Goal: Book appointment/travel/reservation

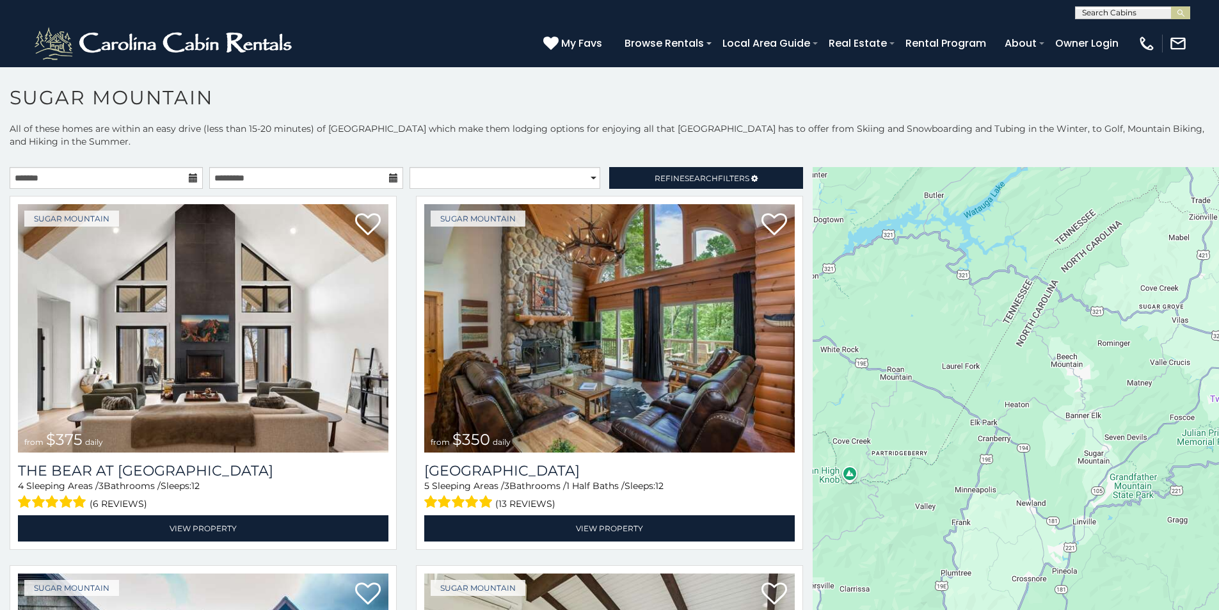
scroll to position [26, 0]
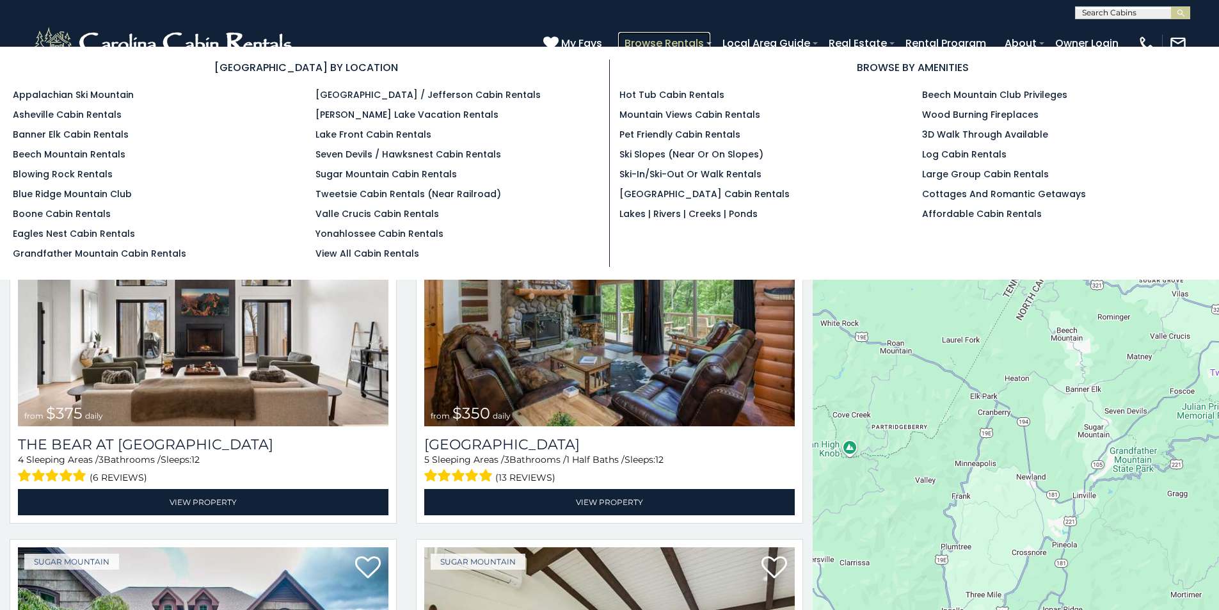
click at [710, 36] on link "Browse Rentals" at bounding box center [664, 43] width 92 height 22
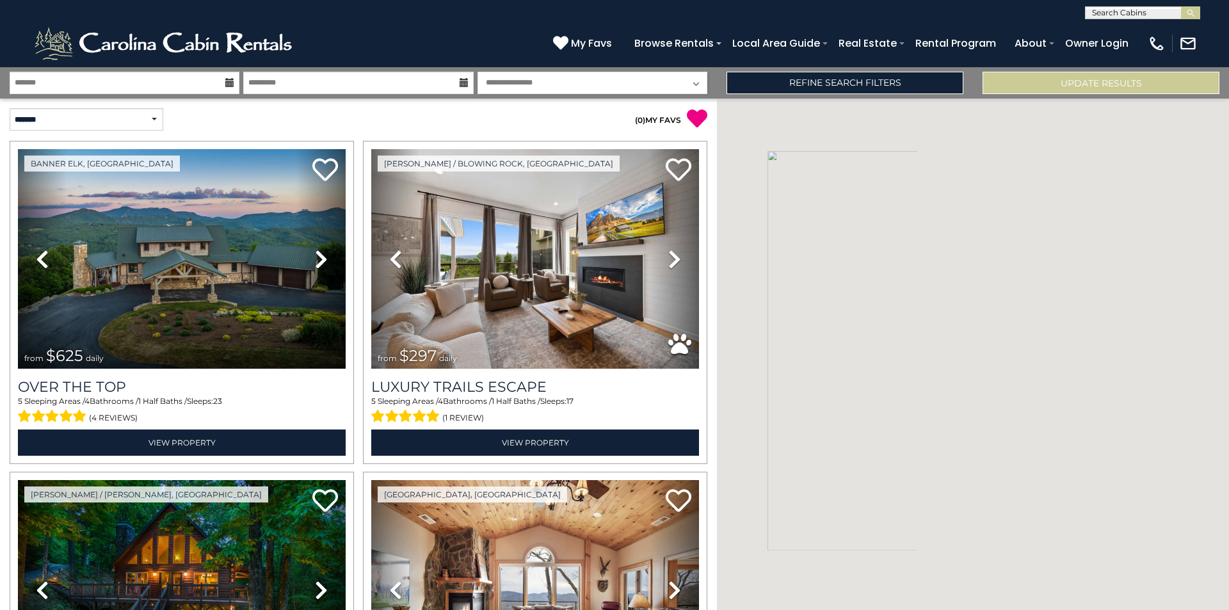
click at [1228, 210] on div at bounding box center [973, 354] width 512 height 511
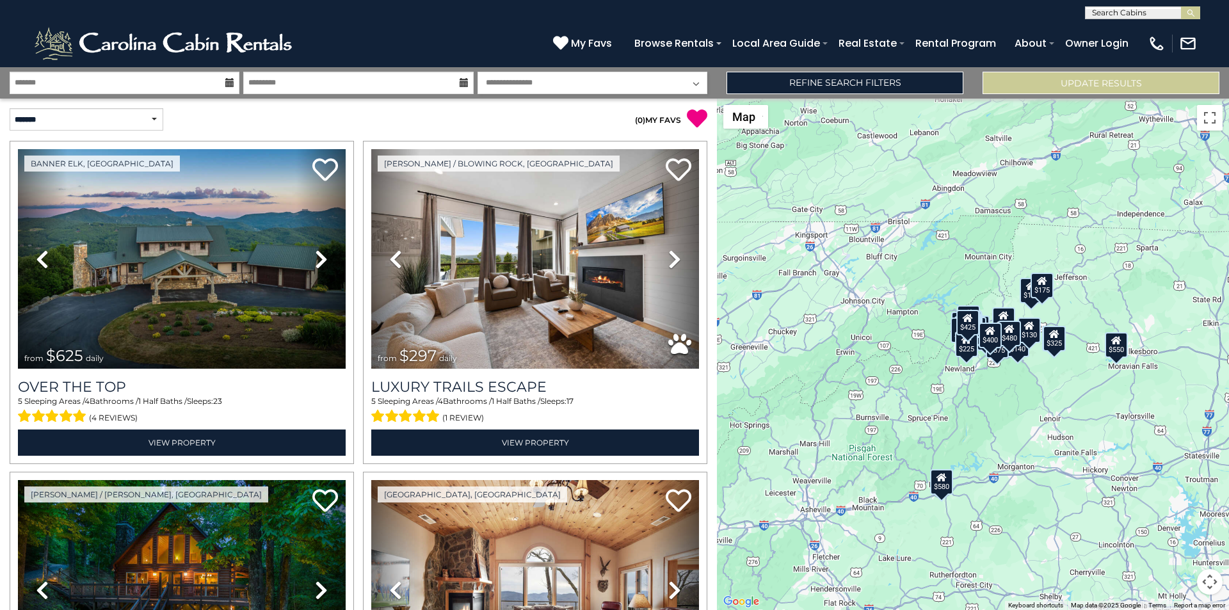
click at [1228, 253] on div "$625 $297 $175 $300 $580 $290 $424 $395 $270 $185 $230 $550 $349 $230 $160 $325…" at bounding box center [973, 354] width 512 height 511
click at [1228, 284] on div "$625 $297 $175 $300 $580 $290 $424 $395 $270 $185 $230 $550 $349 $230 $160 $325…" at bounding box center [973, 354] width 512 height 511
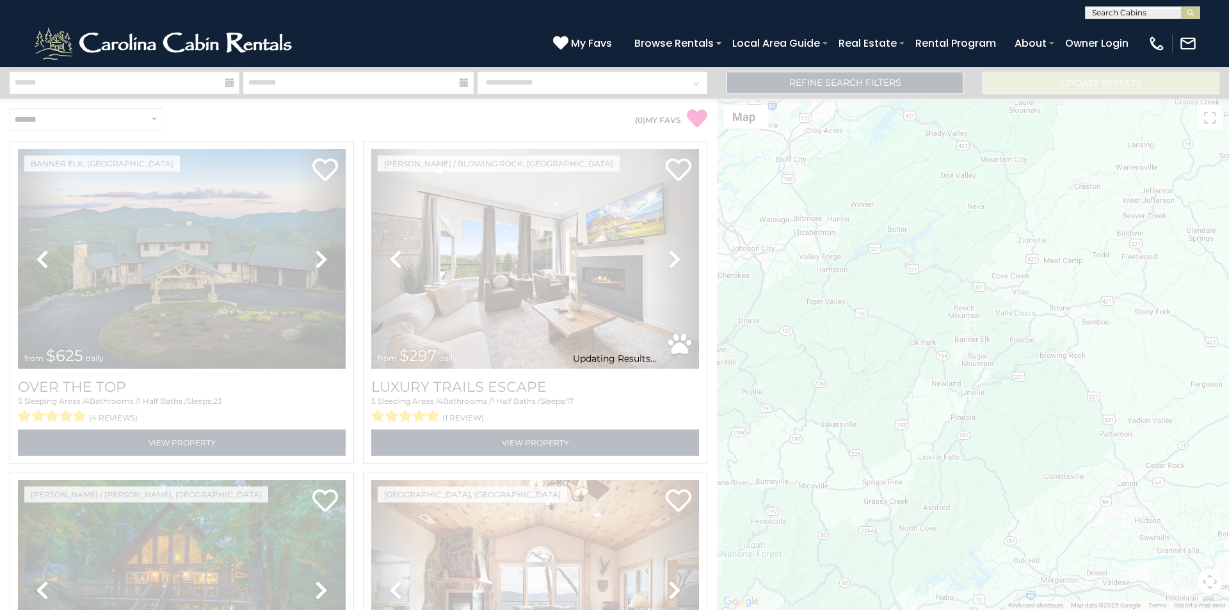
click at [1228, 333] on div "Updating Results..." at bounding box center [614, 339] width 1229 height 50
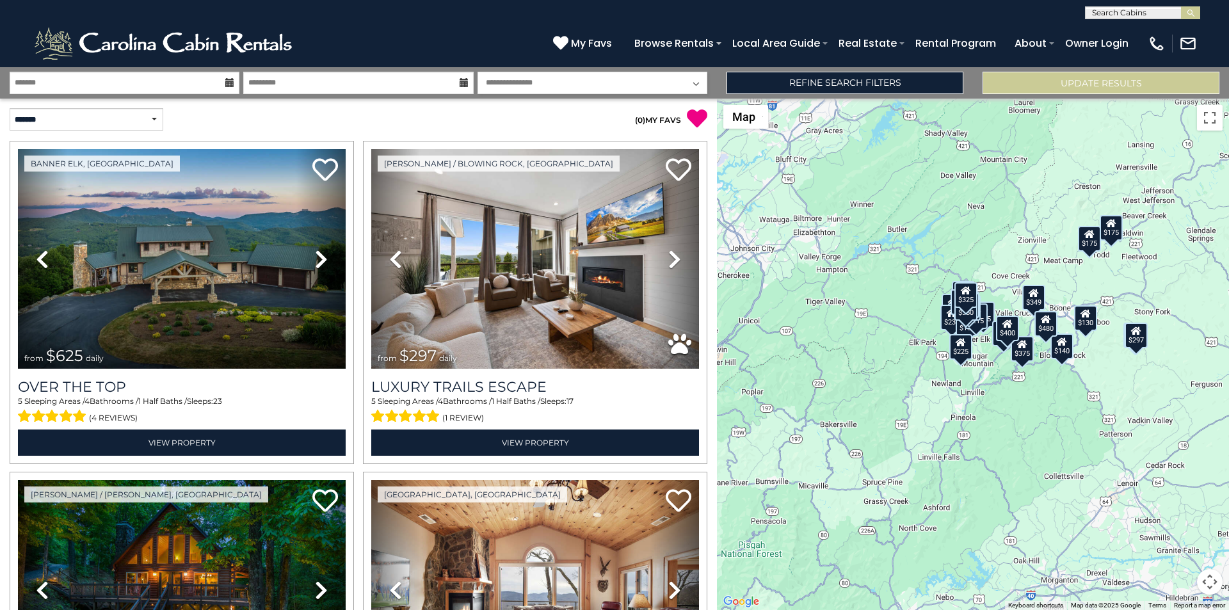
click at [501, 74] on select "**********" at bounding box center [592, 83] width 230 height 22
select select "*"
click at [477, 72] on select "**********" at bounding box center [592, 83] width 230 height 22
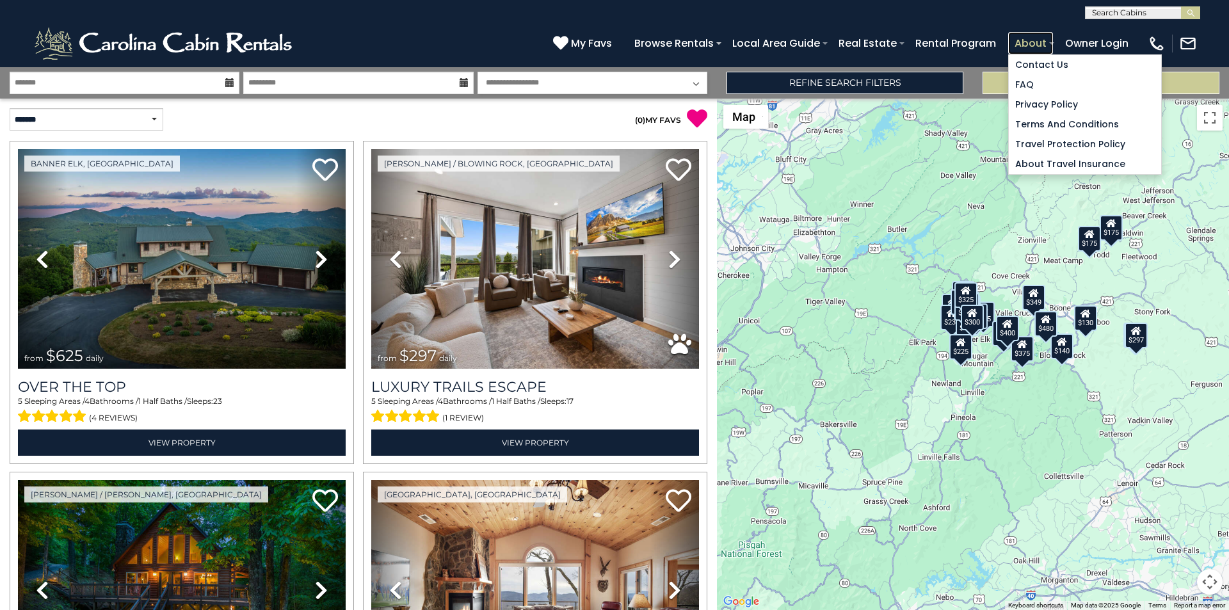
click at [1053, 35] on link "About" at bounding box center [1030, 43] width 45 height 22
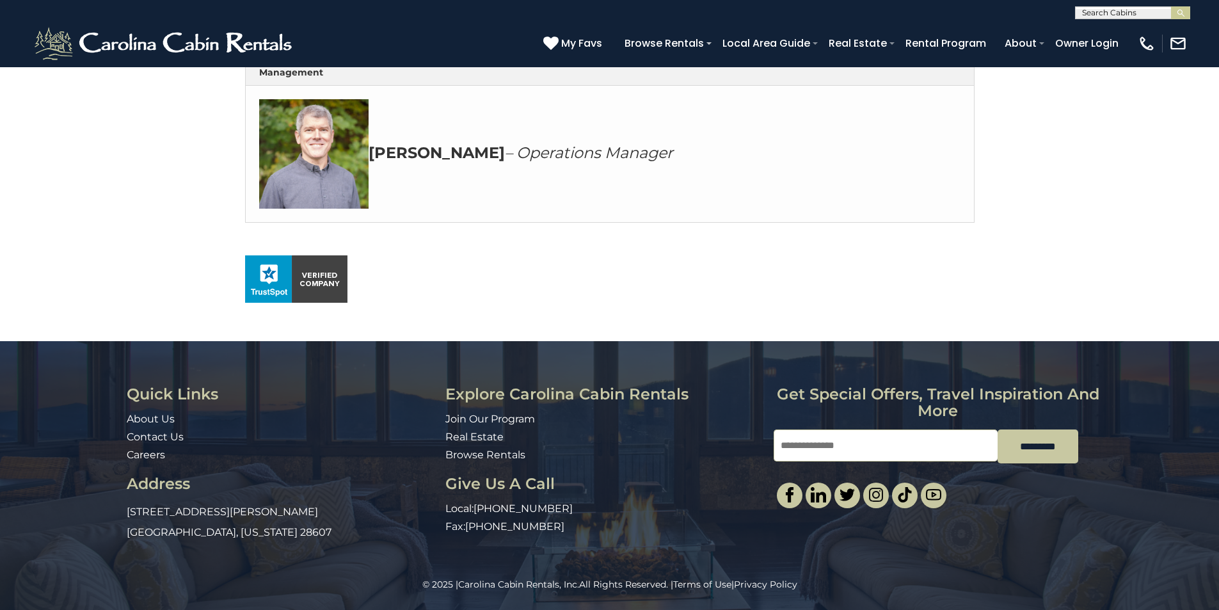
scroll to position [741, 0]
click at [908, 487] on img at bounding box center [904, 494] width 15 height 15
